Goal: Task Accomplishment & Management: Use online tool/utility

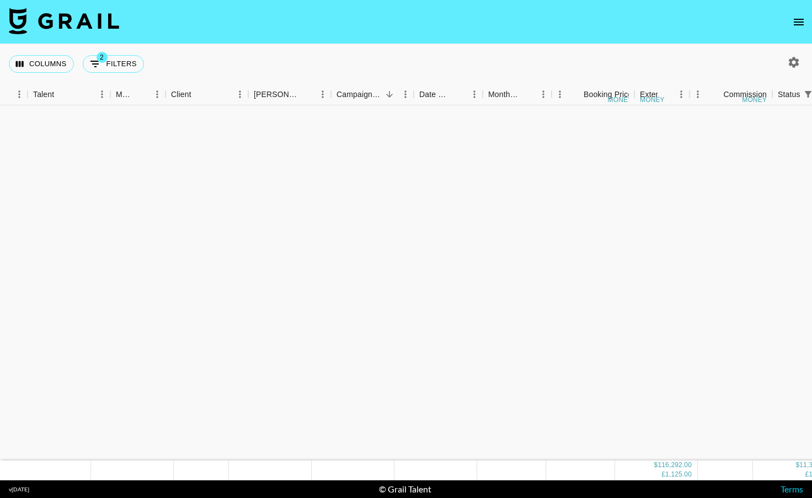
scroll to position [1276, 63]
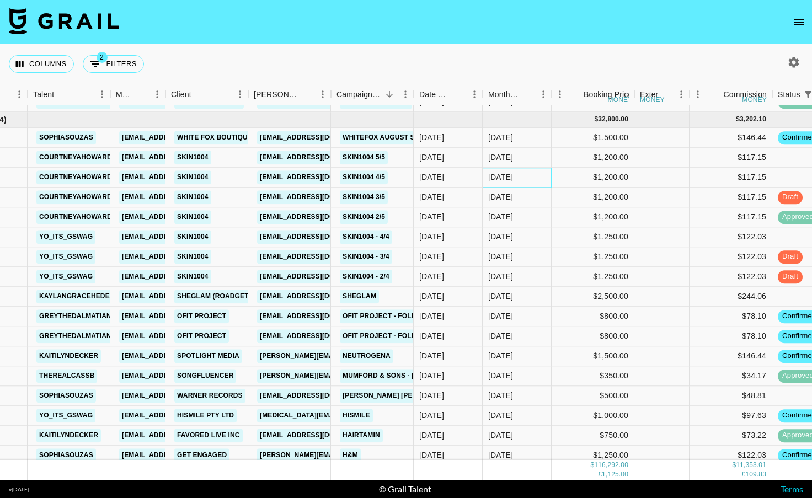
click at [510, 170] on div "[DATE]" at bounding box center [517, 178] width 69 height 20
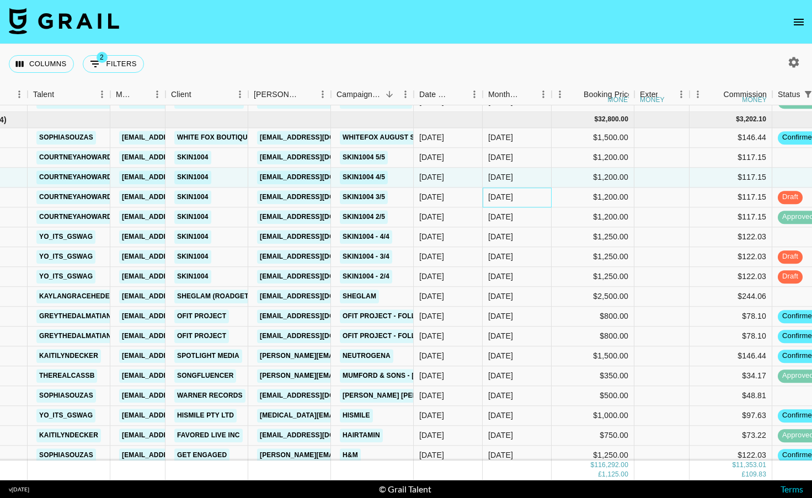
click at [494, 190] on div "[DATE]" at bounding box center [517, 198] width 69 height 20
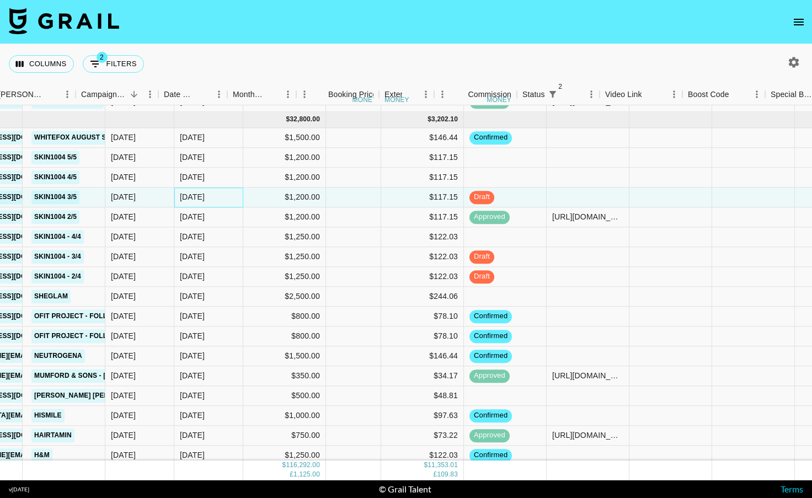
scroll to position [1276, 433]
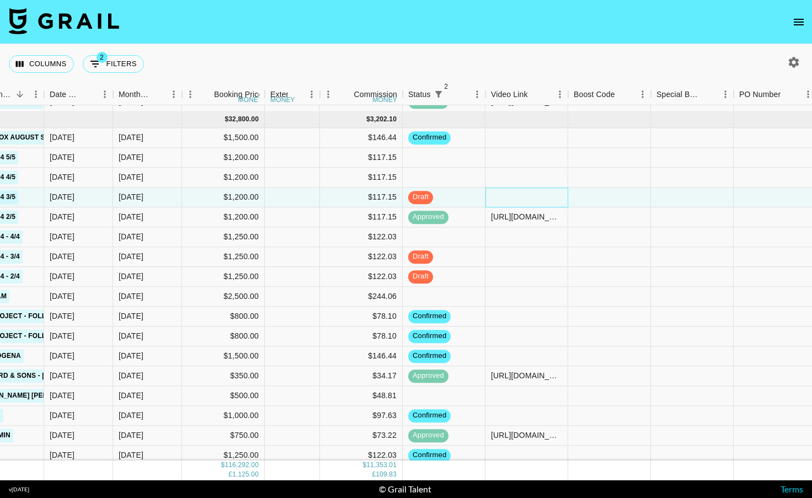
click at [512, 195] on div at bounding box center [527, 198] width 83 height 20
type input "[URL][DOMAIN_NAME]"
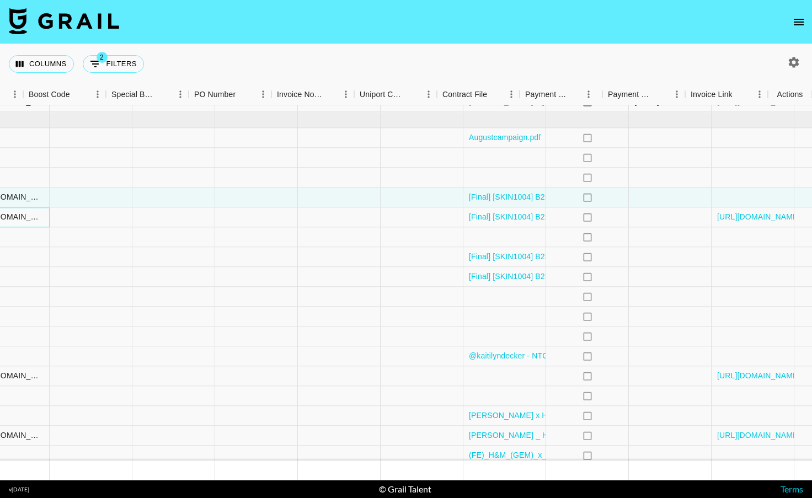
scroll to position [1276, 978]
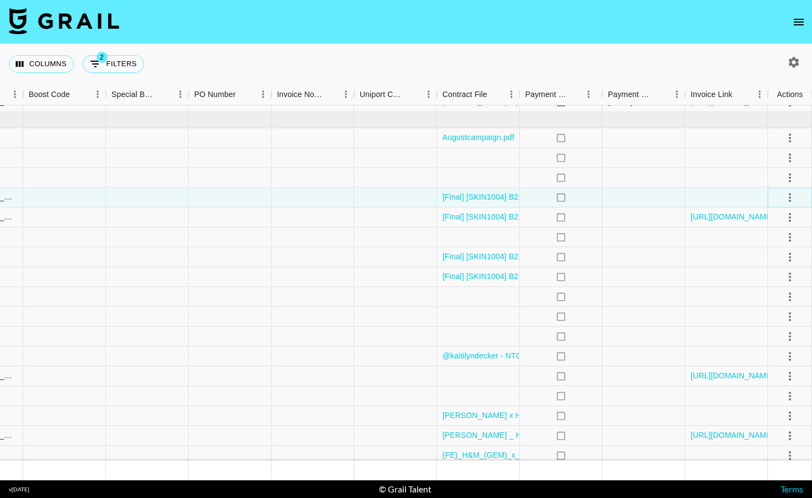
click at [792, 195] on icon "select merge strategy" at bounding box center [790, 197] width 13 height 13
click at [760, 302] on div "Approve" at bounding box center [766, 300] width 34 height 13
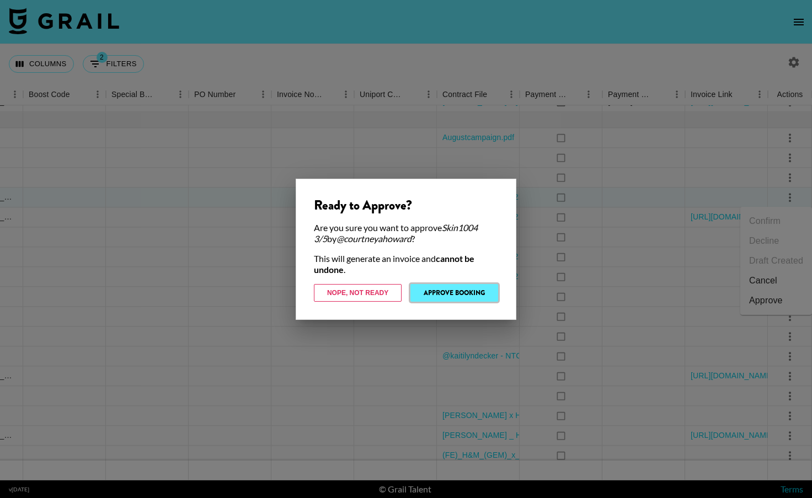
click at [457, 295] on button "Approve Booking" at bounding box center [455, 293] width 88 height 18
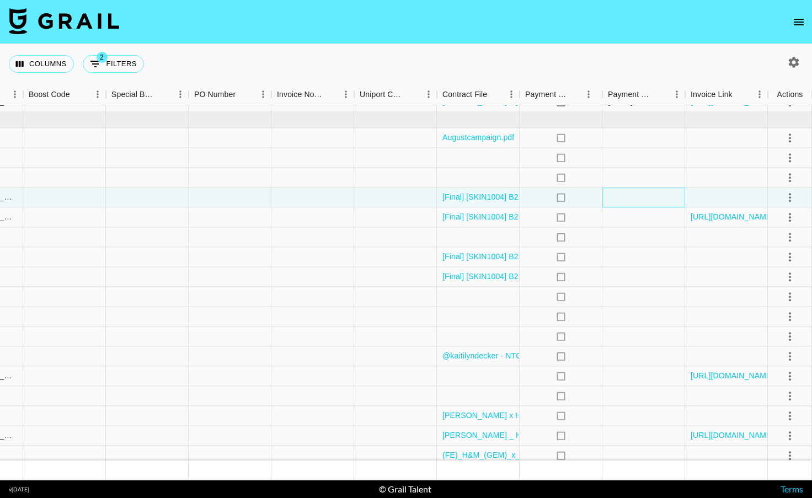
click at [621, 198] on div at bounding box center [644, 198] width 83 height 20
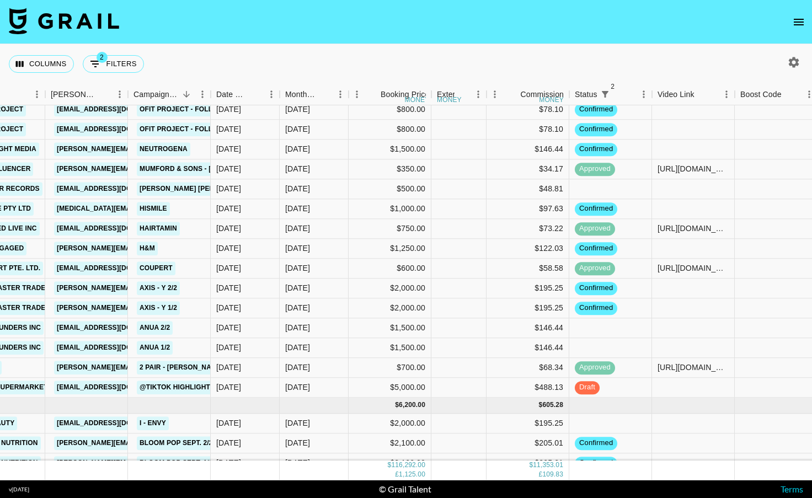
scroll to position [1532, 267]
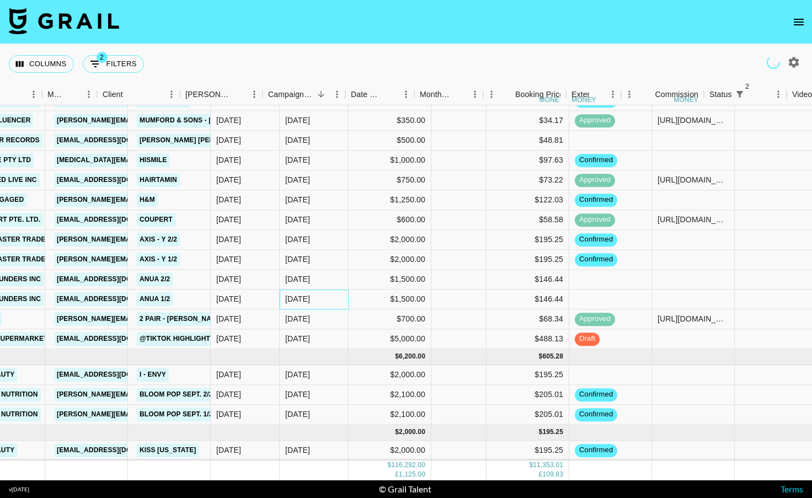
click at [349, 297] on div "[DATE]" at bounding box center [314, 300] width 69 height 20
click at [349, 282] on div "[DATE]" at bounding box center [314, 280] width 69 height 20
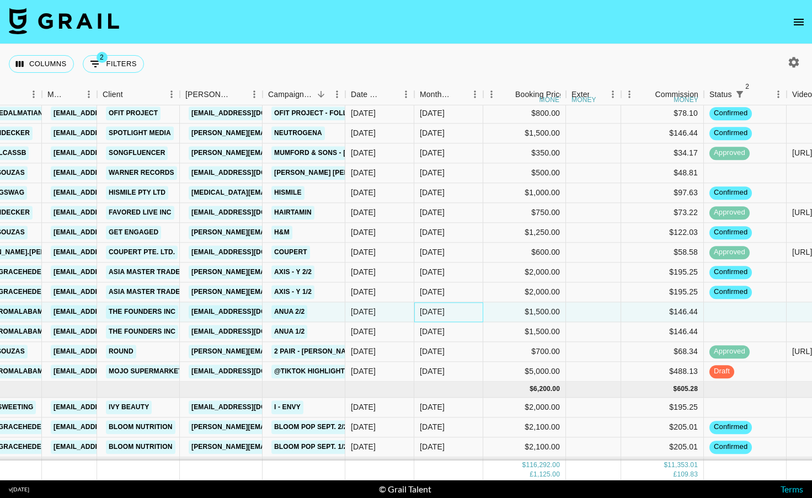
scroll to position [1494, 132]
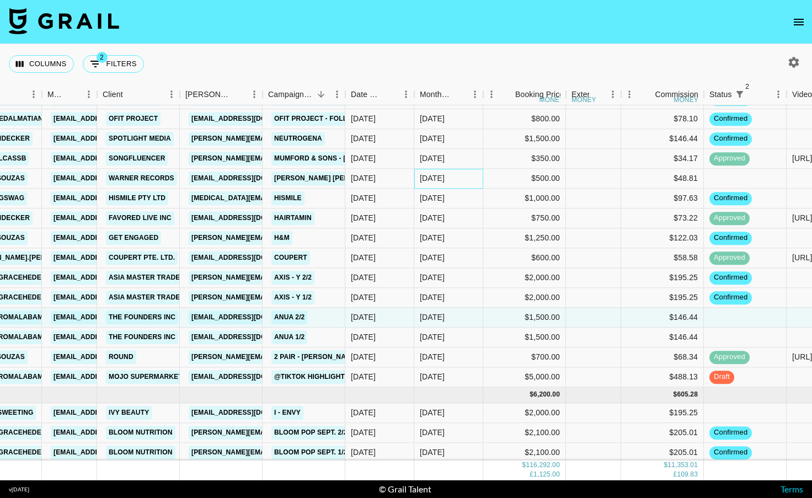
click at [477, 179] on div "[DATE]" at bounding box center [448, 179] width 69 height 20
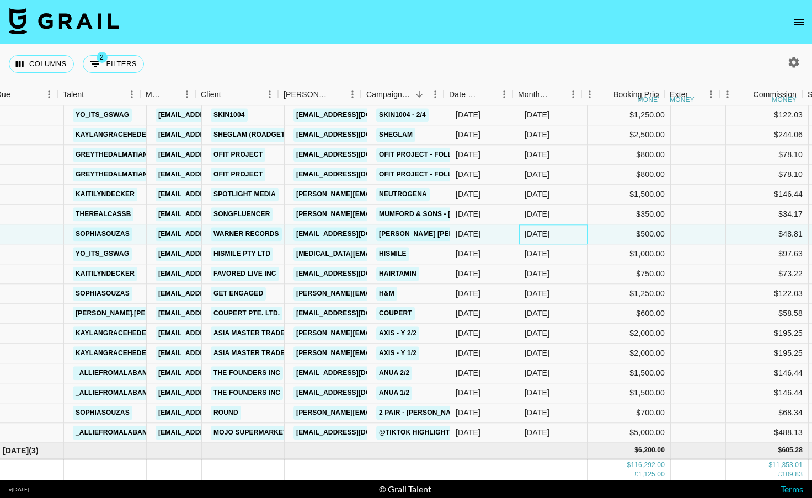
scroll to position [1438, 24]
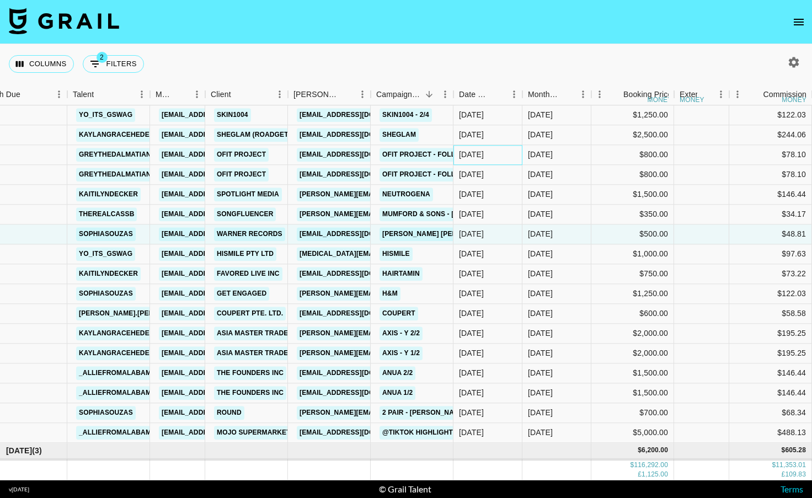
click at [513, 164] on div "[DATE]" at bounding box center [488, 155] width 69 height 20
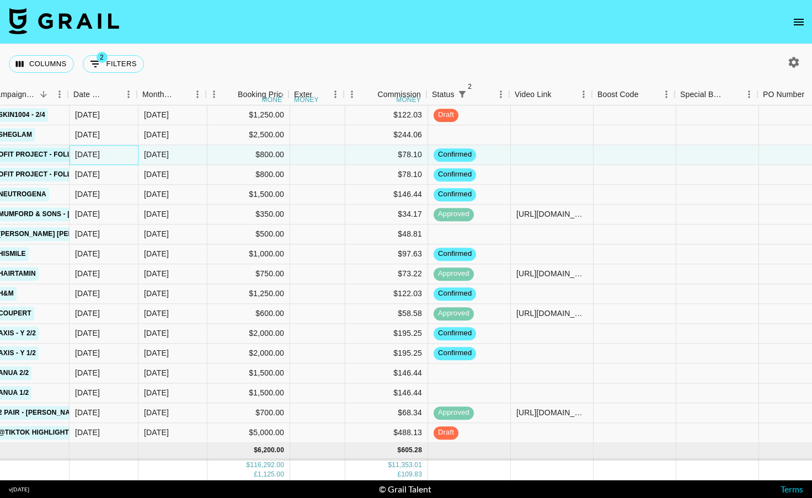
scroll to position [1438, 420]
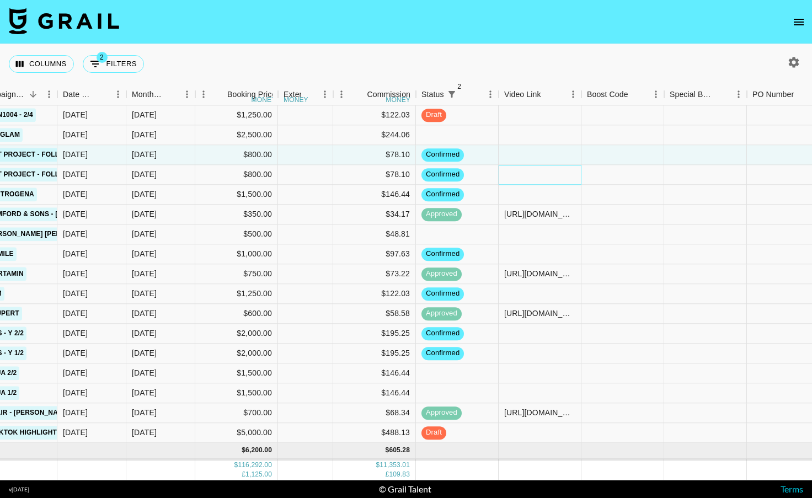
click at [550, 165] on div at bounding box center [540, 175] width 83 height 20
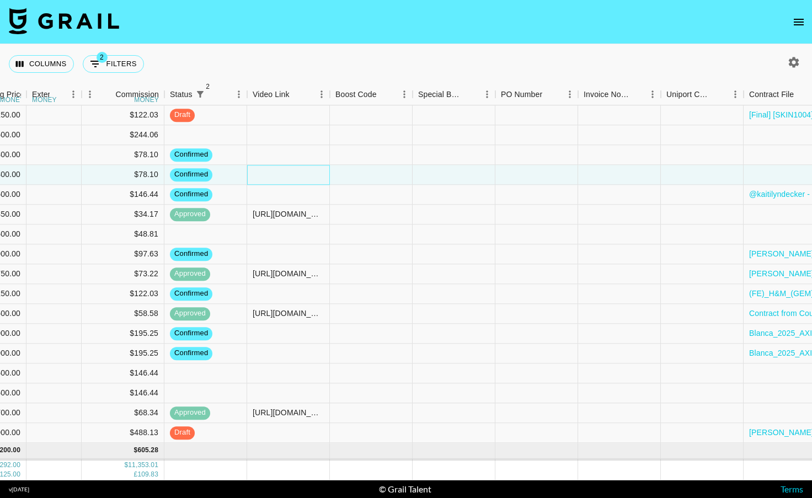
scroll to position [1438, 722]
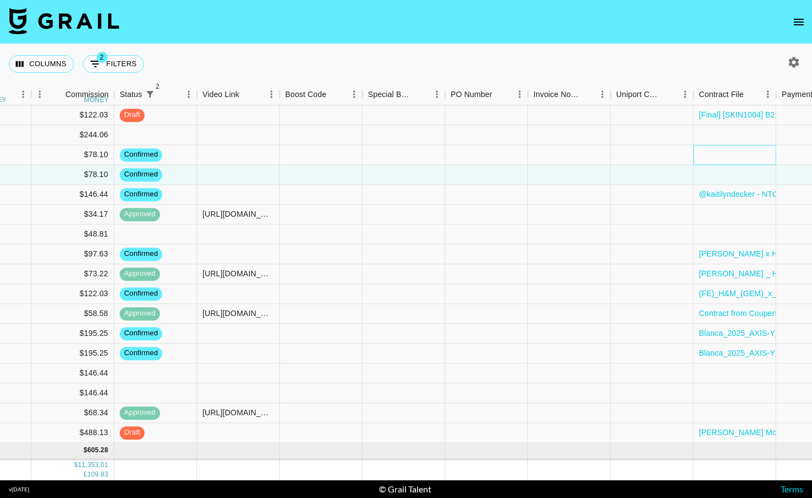
click at [747, 150] on div at bounding box center [735, 155] width 83 height 20
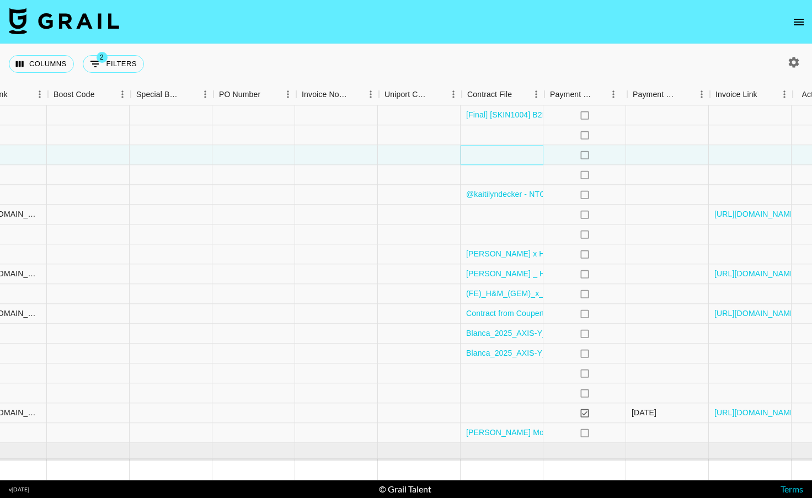
scroll to position [1438, 978]
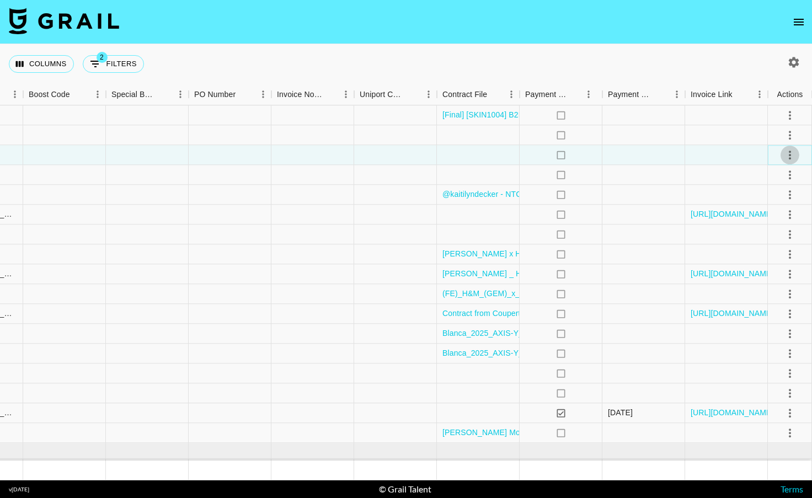
click at [793, 153] on icon "select merge strategy" at bounding box center [790, 154] width 13 height 13
click at [772, 219] on li "Draft Created" at bounding box center [776, 219] width 72 height 20
click at [660, 154] on div at bounding box center [644, 155] width 83 height 20
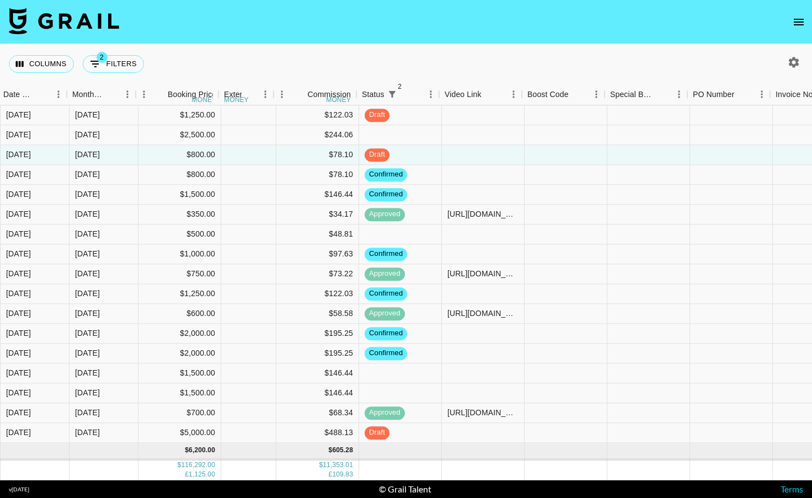
scroll to position [1438, 494]
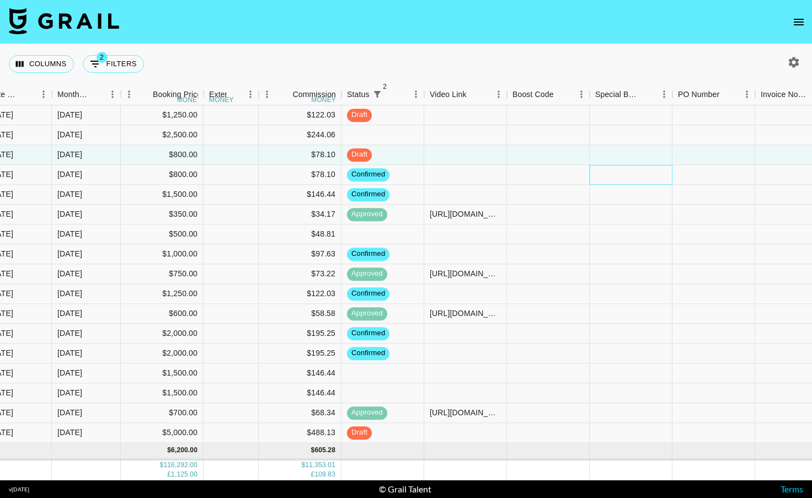
click at [654, 172] on div at bounding box center [631, 175] width 83 height 20
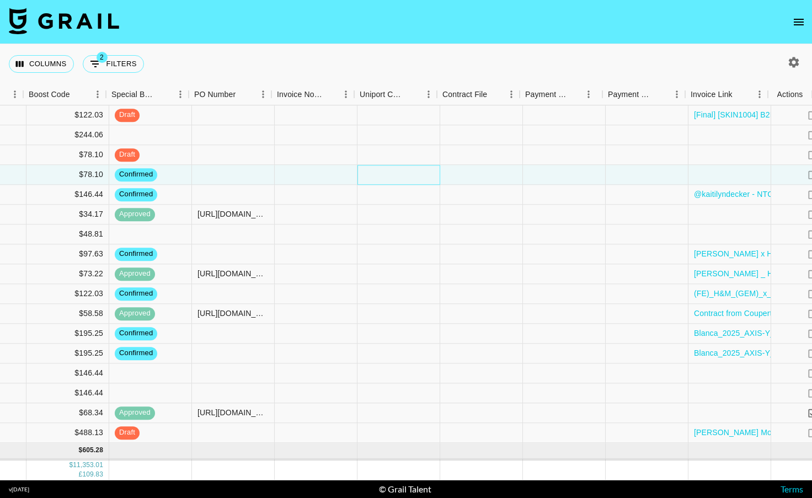
scroll to position [1438, 978]
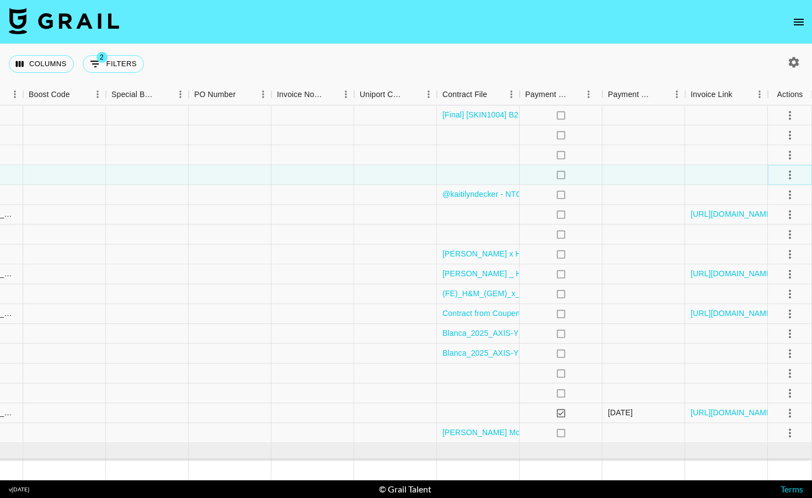
click at [792, 174] on icon "select merge strategy" at bounding box center [790, 174] width 13 height 13
click at [768, 244] on li "Draft Created" at bounding box center [776, 238] width 72 height 20
click at [675, 182] on div at bounding box center [644, 175] width 83 height 20
